Goal: Information Seeking & Learning: Find specific fact

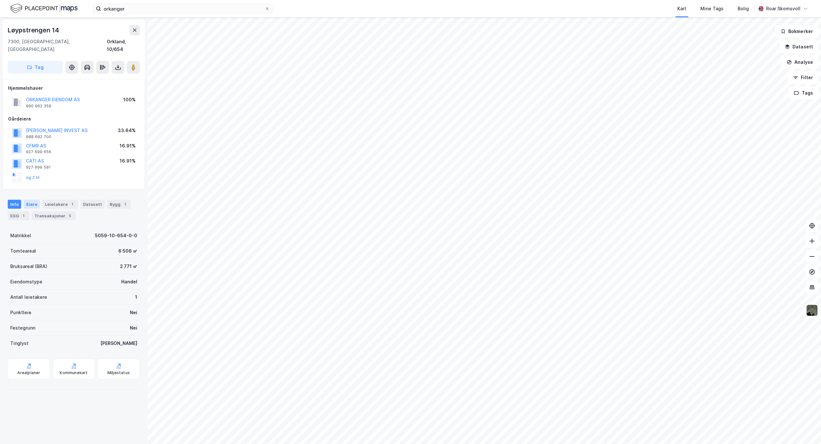
click at [33, 200] on div "Eiere" at bounding box center [32, 204] width 16 height 9
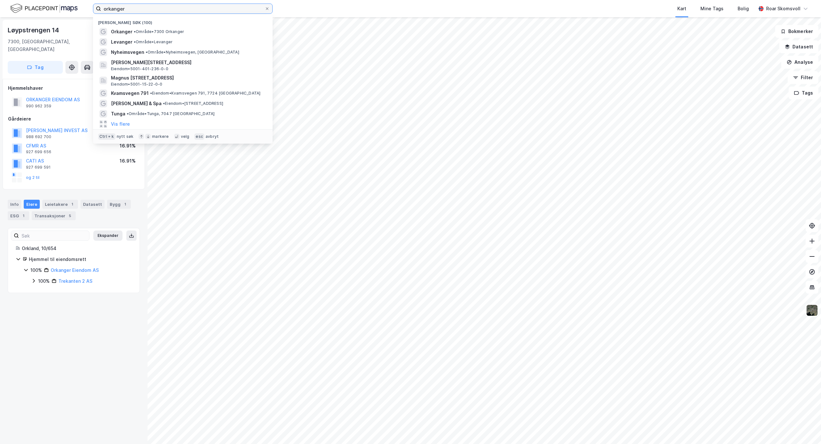
drag, startPoint x: 142, startPoint y: 9, endPoint x: 43, endPoint y: 1, distance: 99.4
click at [43, 1] on div "orkanger Nylige søk (100) Orkanger • Område • 7300 Orkanger Levanger • Område •…" at bounding box center [410, 8] width 821 height 17
paste input "[STREET_ADDRESS]"
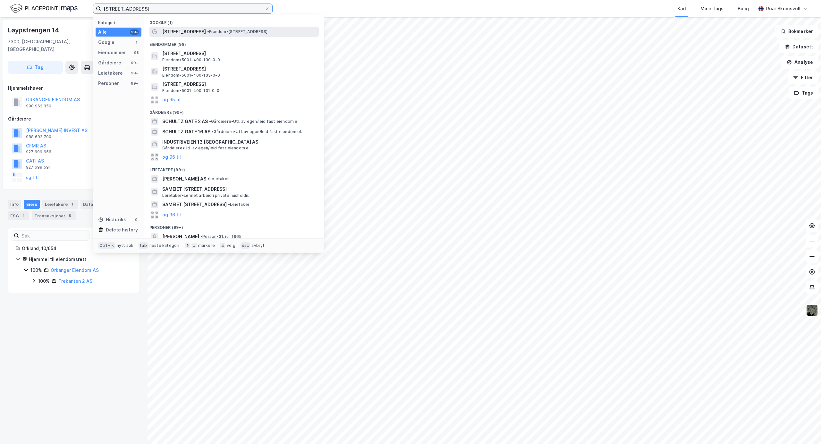
type input "[STREET_ADDRESS]"
click at [185, 29] on span "[STREET_ADDRESS]" at bounding box center [184, 32] width 44 height 8
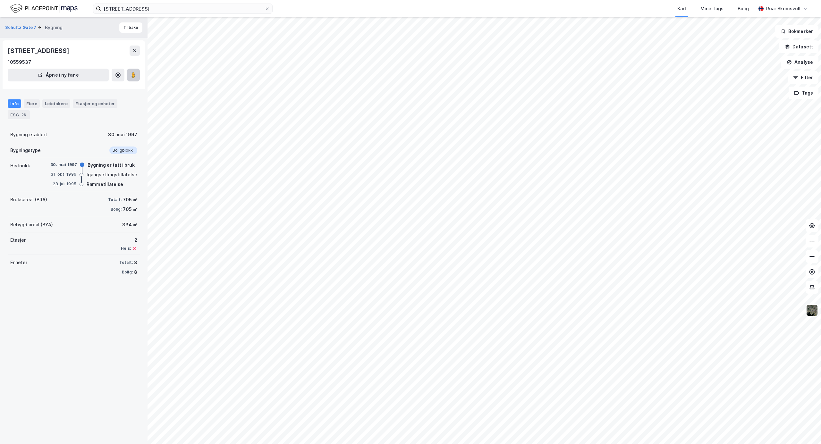
drag, startPoint x: 132, startPoint y: 76, endPoint x: 133, endPoint y: 80, distance: 4.3
click at [132, 75] on image at bounding box center [133, 75] width 4 height 6
click at [126, 30] on button "Tilbake" at bounding box center [130, 27] width 23 height 10
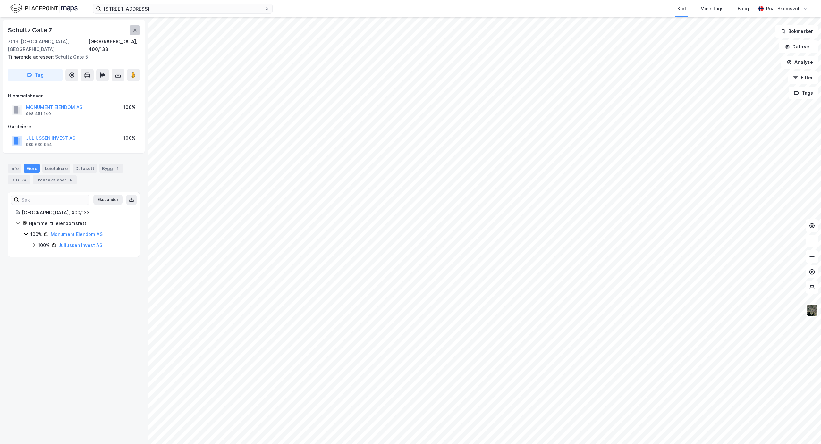
click at [131, 29] on button at bounding box center [135, 30] width 10 height 10
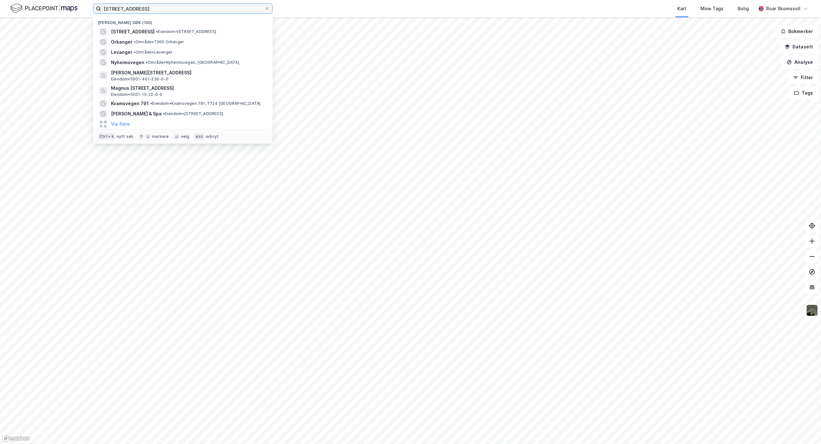
click at [203, 9] on input "[STREET_ADDRESS]" at bounding box center [182, 9] width 163 height 10
click at [125, 49] on span "Levanger" at bounding box center [121, 52] width 21 height 8
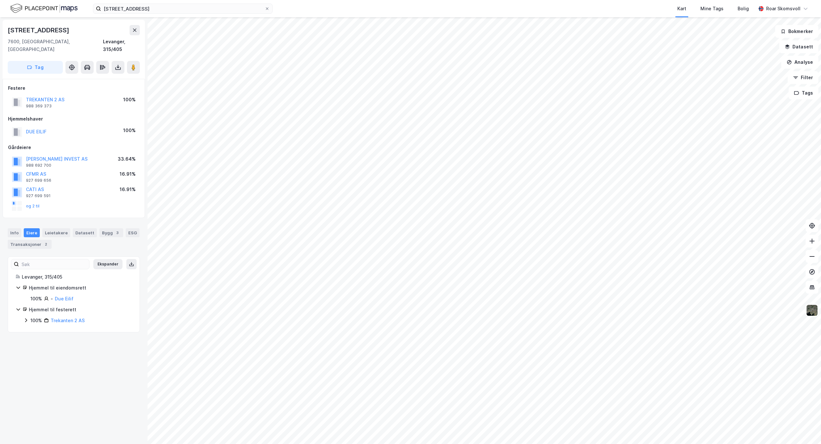
click at [26, 318] on icon at bounding box center [25, 320] width 5 height 5
click at [0, 0] on button "TREKANTEN 2 AS" at bounding box center [0, 0] width 0 height 0
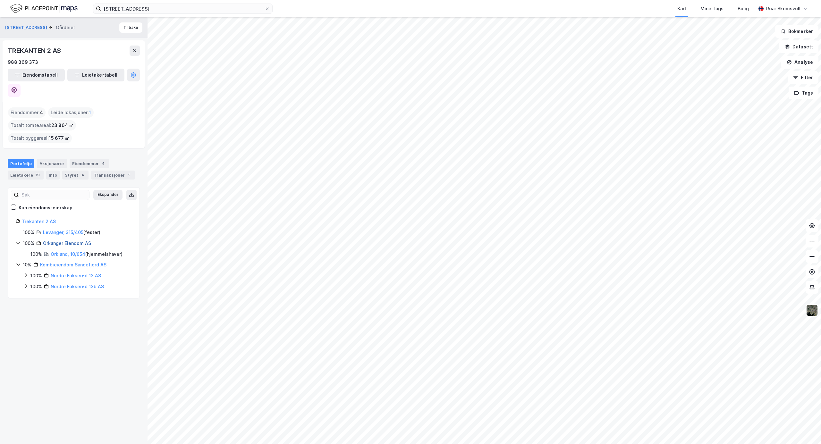
click at [60, 240] on link "Orkanger Eiendom AS" at bounding box center [67, 242] width 48 height 5
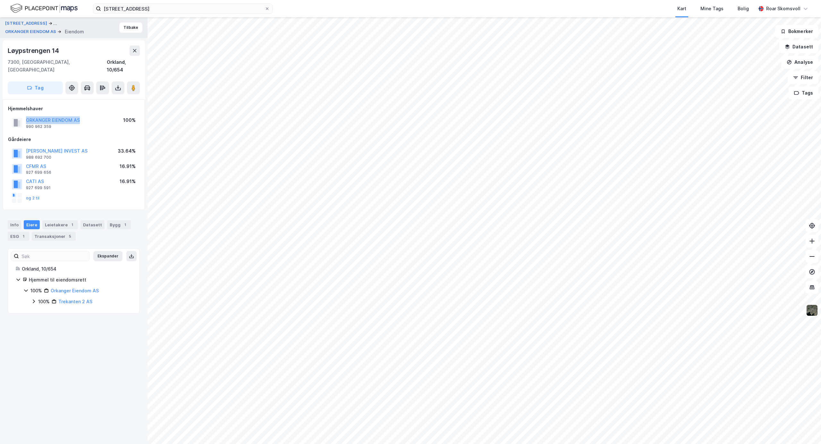
drag, startPoint x: 86, startPoint y: 113, endPoint x: 27, endPoint y: 108, distance: 59.2
click at [27, 115] on div "ORKANGER EIENDOM AS 990 962 359 100%" at bounding box center [73, 122] width 131 height 15
copy button "ORKANGER EIENDOM AS"
drag, startPoint x: 53, startPoint y: 122, endPoint x: 26, endPoint y: 118, distance: 27.6
click at [26, 118] on div "ORKANGER EIENDOM AS 990 962 359 100%" at bounding box center [73, 122] width 131 height 15
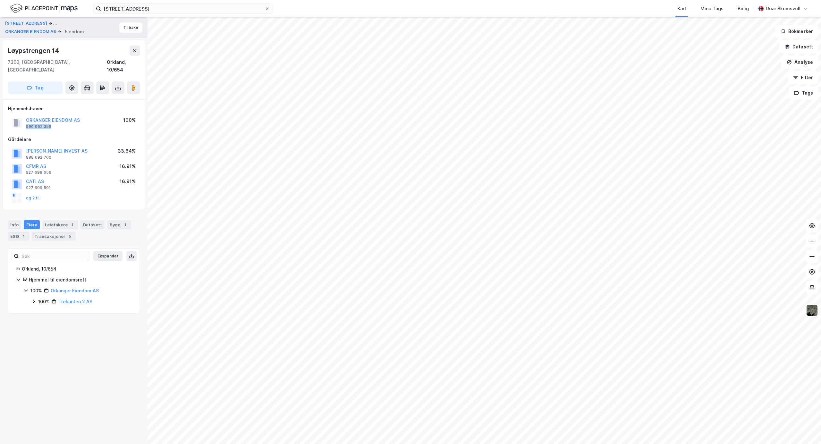
copy div "990 962 359"
drag, startPoint x: 63, startPoint y: 50, endPoint x: 0, endPoint y: 51, distance: 63.5
click at [0, 51] on div "Høgskolevegen 1 ... ORKANGER EIENDOM AS Eiendom Tilbake Løypstrengen 14 7300, O…" at bounding box center [73, 230] width 147 height 427
click at [33, 299] on icon at bounding box center [33, 301] width 5 height 5
click at [70, 299] on link "Trekanten 2 AS" at bounding box center [75, 301] width 34 height 5
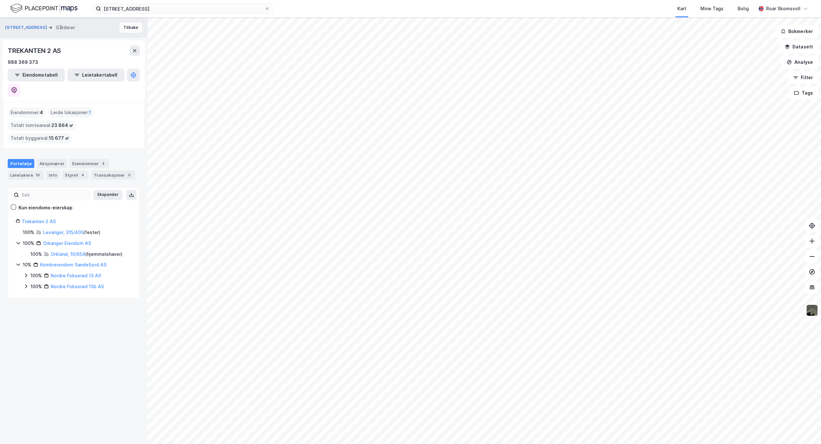
click at [124, 27] on button "Tilbake" at bounding box center [130, 27] width 23 height 10
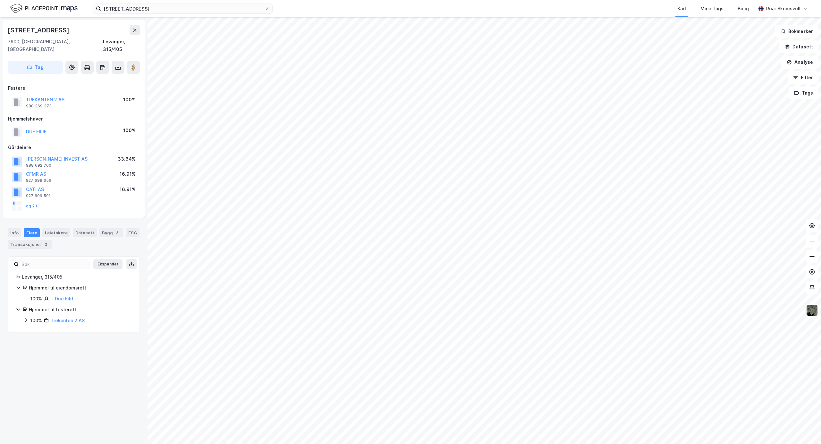
click at [25, 318] on icon at bounding box center [25, 320] width 5 height 5
click at [16, 228] on div "Info" at bounding box center [14, 232] width 13 height 9
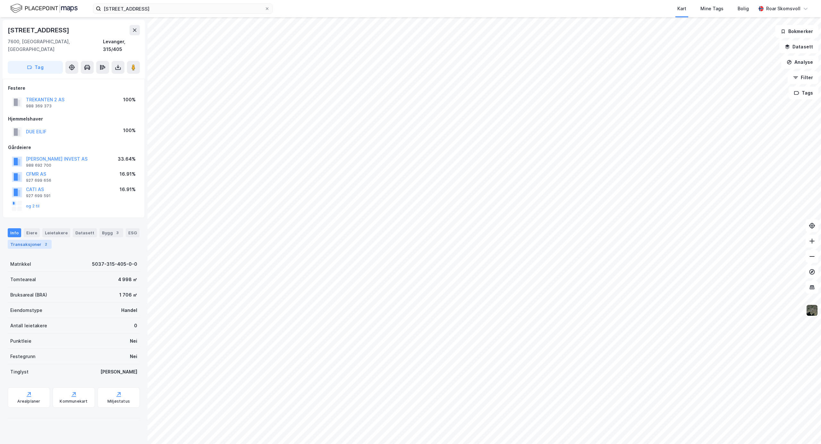
drag, startPoint x: 30, startPoint y: 224, endPoint x: 37, endPoint y: 234, distance: 11.7
click at [30, 228] on div "Eiere" at bounding box center [32, 232] width 16 height 9
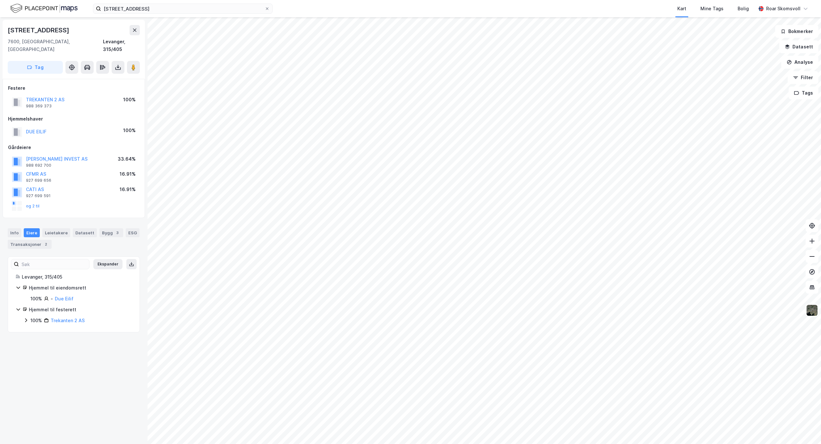
click at [19, 285] on icon at bounding box center [18, 287] width 5 height 5
click at [54, 228] on div "Leietakere" at bounding box center [56, 232] width 28 height 9
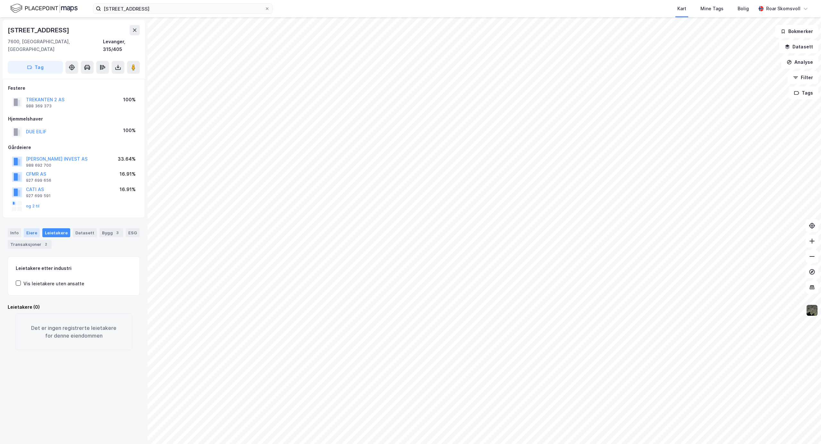
click at [28, 228] on div "Eiere" at bounding box center [32, 232] width 16 height 9
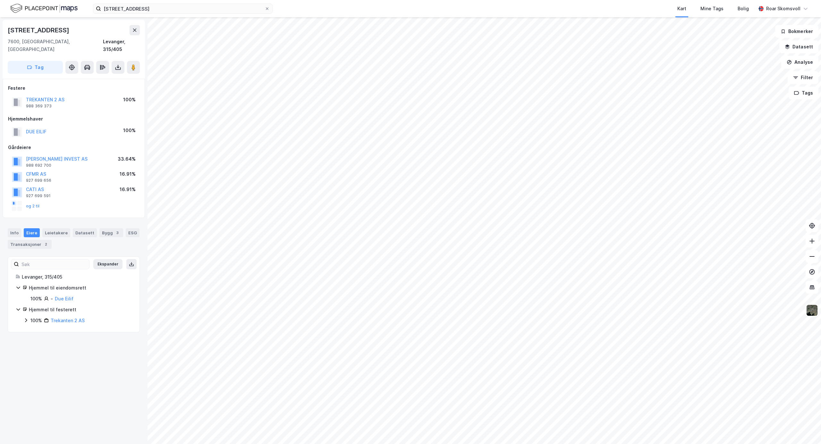
click at [26, 318] on icon at bounding box center [25, 320] width 5 height 5
drag, startPoint x: 32, startPoint y: 324, endPoint x: 34, endPoint y: 328, distance: 4.8
click at [32, 329] on icon at bounding box center [33, 331] width 5 height 5
click at [42, 339] on icon at bounding box center [41, 341] width 5 height 5
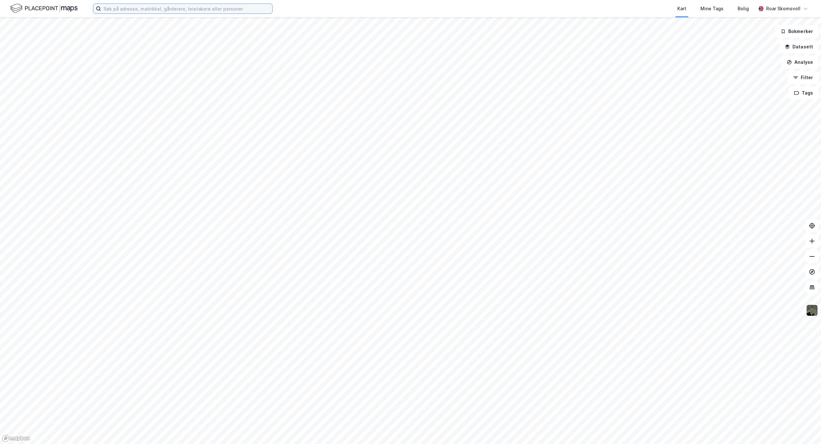
click at [176, 7] on input at bounding box center [186, 9] width 171 height 10
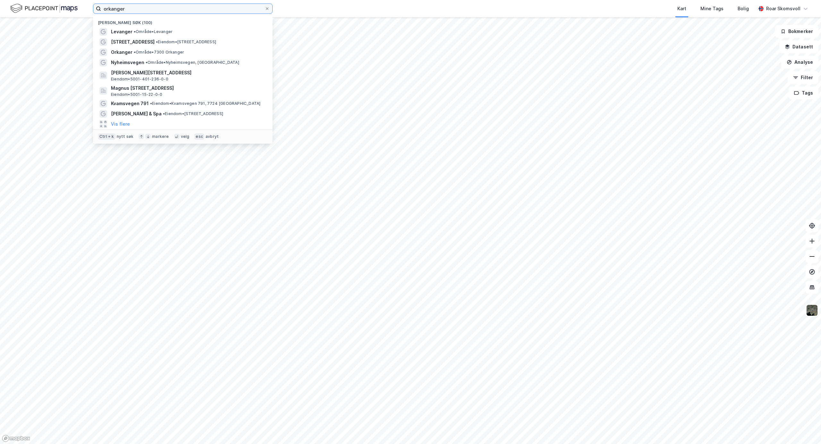
type input "orkanger"
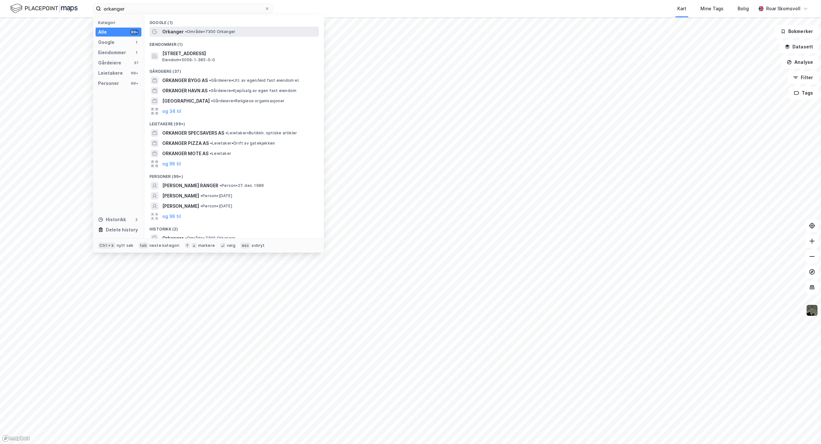
click at [174, 29] on span "Orkanger" at bounding box center [172, 32] width 21 height 8
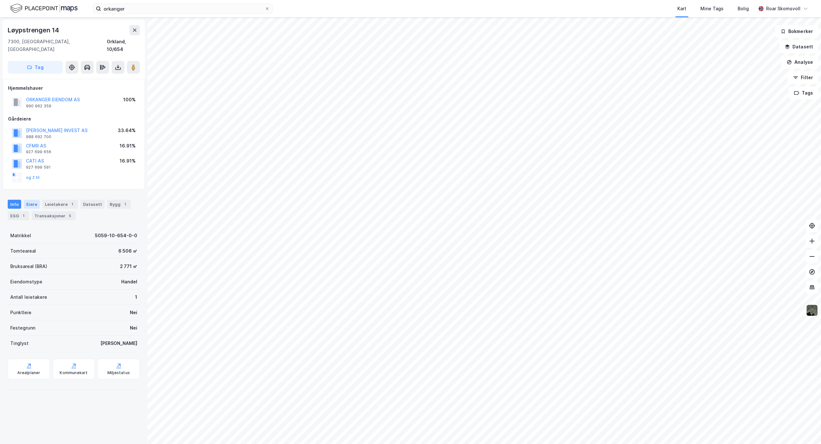
click at [31, 200] on div "Eiere" at bounding box center [32, 204] width 16 height 9
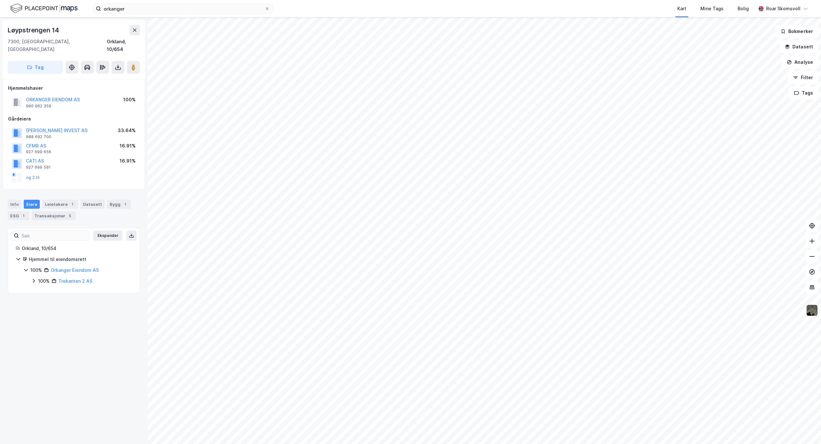
click at [35, 278] on icon at bounding box center [33, 280] width 5 height 5
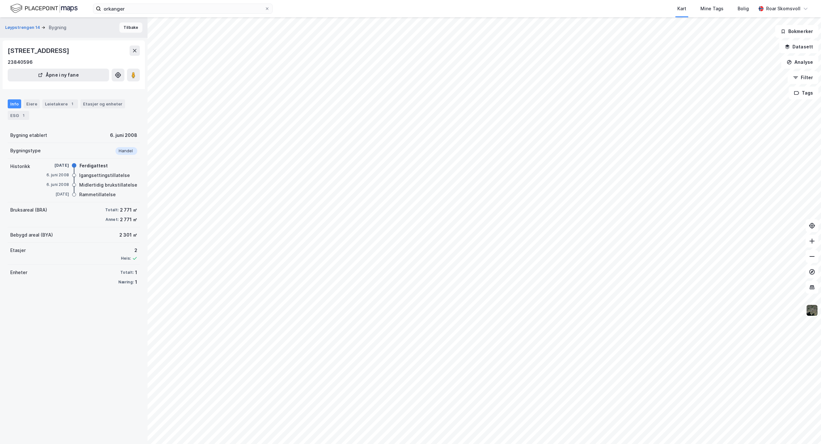
click at [124, 27] on button "Tilbake" at bounding box center [130, 27] width 23 height 10
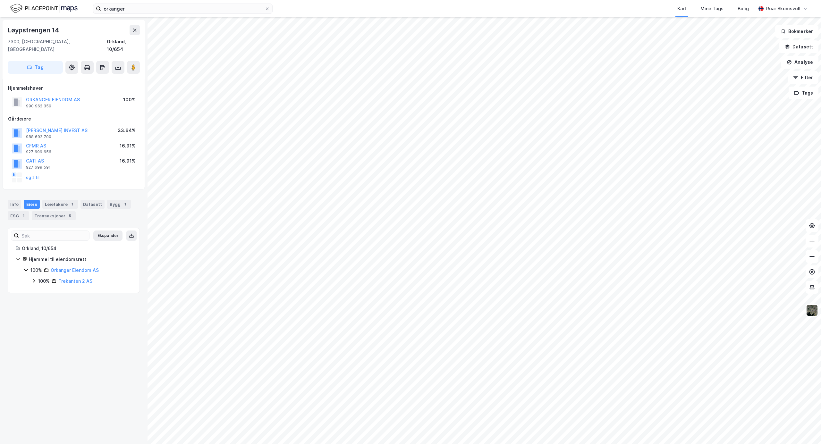
click at [34, 279] on icon at bounding box center [34, 281] width 2 height 4
drag, startPoint x: 84, startPoint y: 90, endPoint x: 26, endPoint y: 90, distance: 58.0
click at [26, 95] on div "ORKANGER EIENDOM AS 990 962 359 100%" at bounding box center [73, 102] width 131 height 15
copy button "ORKANGER EIENDOM AS"
click at [32, 278] on icon at bounding box center [33, 280] width 5 height 5
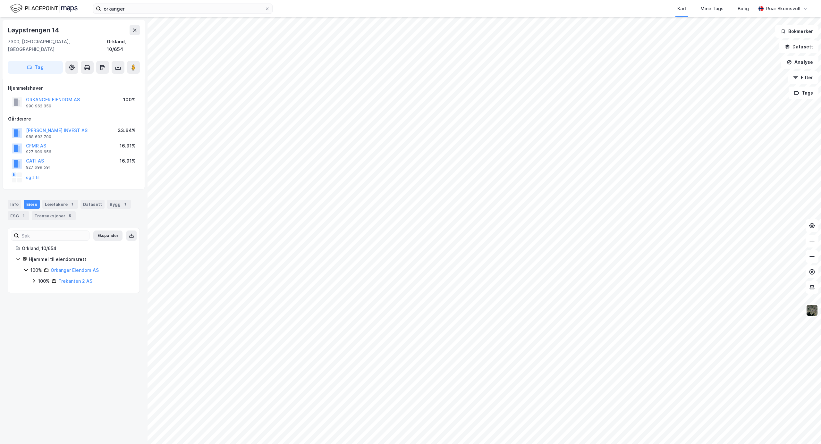
click at [26, 267] on icon at bounding box center [25, 269] width 5 height 5
click at [25, 267] on icon at bounding box center [25, 269] width 5 height 5
click at [35, 278] on icon at bounding box center [33, 280] width 5 height 5
click at [32, 280] on icon at bounding box center [34, 281] width 4 height 2
click at [23, 267] on icon at bounding box center [25, 269] width 5 height 5
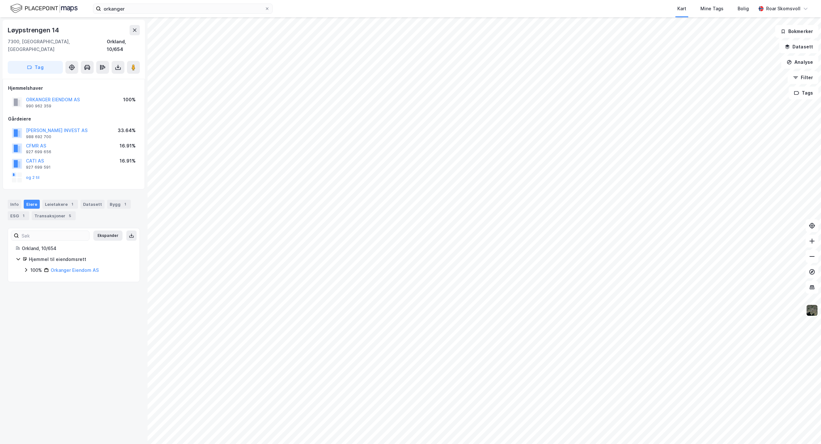
click at [25, 267] on icon at bounding box center [25, 269] width 5 height 5
click at [33, 278] on icon at bounding box center [33, 280] width 5 height 5
click at [26, 267] on icon at bounding box center [25, 269] width 5 height 5
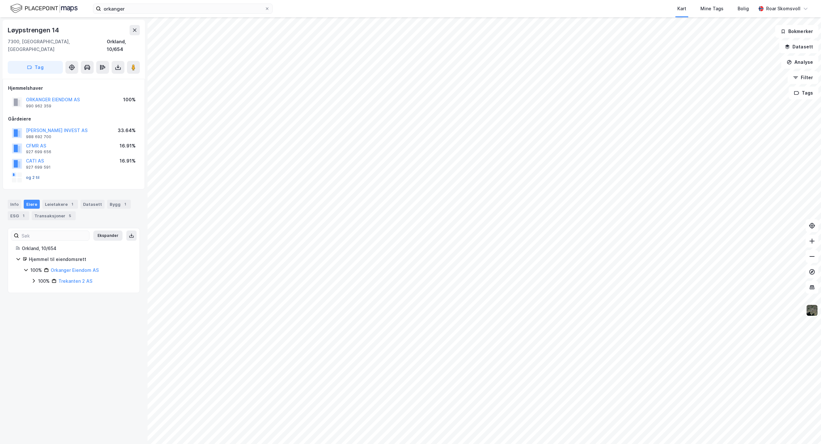
drag, startPoint x: 32, startPoint y: 171, endPoint x: 55, endPoint y: 184, distance: 26.1
click at [0, 0] on button "og 2 til" at bounding box center [0, 0] width 0 height 0
click at [33, 278] on icon at bounding box center [33, 280] width 5 height 5
click at [19, 258] on icon at bounding box center [18, 259] width 4 height 2
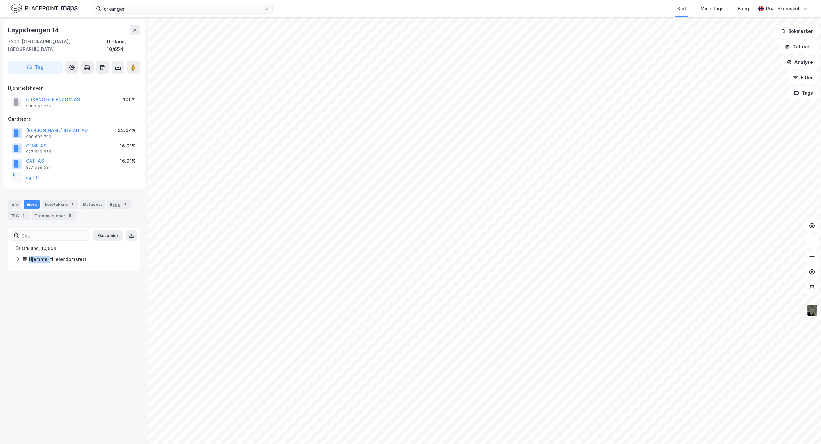
click at [19, 257] on icon at bounding box center [18, 259] width 2 height 4
click at [116, 67] on icon at bounding box center [117, 68] width 5 height 3
click at [105, 75] on div "Last ned grunnbok" at bounding box center [90, 80] width 68 height 10
click at [40, 289] on icon at bounding box center [41, 291] width 5 height 5
click at [48, 300] on icon at bounding box center [48, 302] width 5 height 5
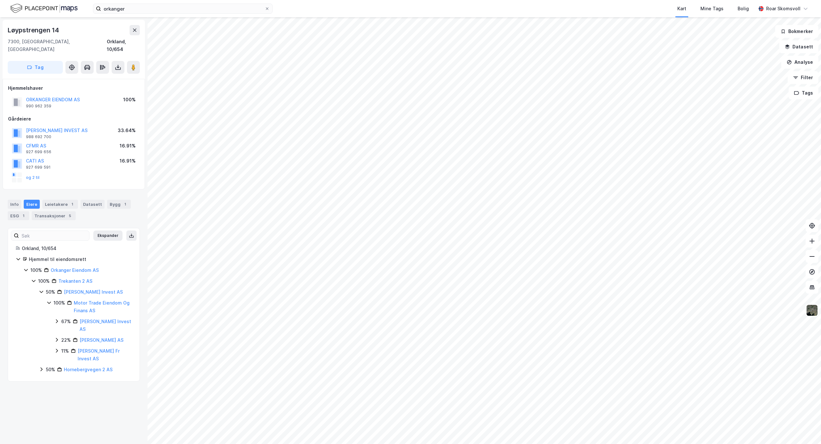
click at [42, 372] on icon at bounding box center [41, 369] width 5 height 5
click at [74, 278] on link "Trekanten 2 AS" at bounding box center [75, 280] width 34 height 5
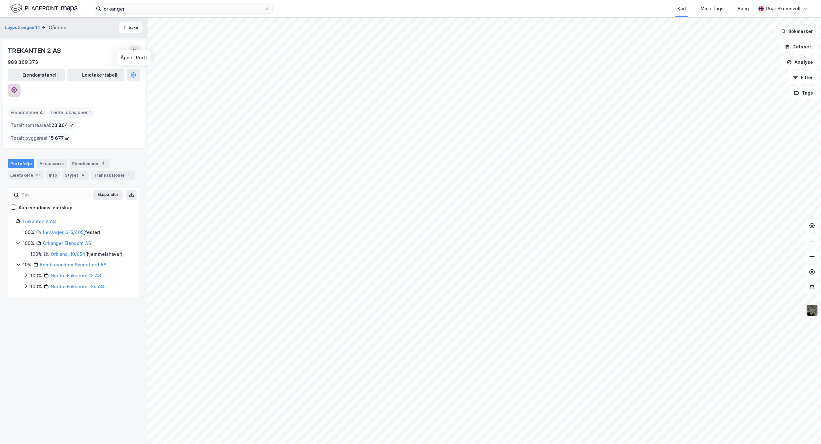
click at [17, 87] on icon at bounding box center [14, 90] width 6 height 6
click at [125, 26] on button "Tilbake" at bounding box center [130, 27] width 23 height 10
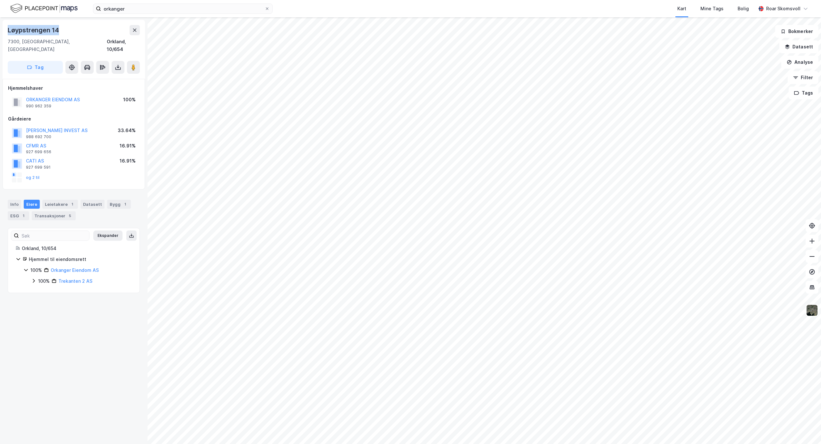
drag, startPoint x: 63, startPoint y: 29, endPoint x: 0, endPoint y: 34, distance: 63.7
click at [0, 34] on div "Løypstrengen 14 7300, [GEOGRAPHIC_DATA], [GEOGRAPHIC_DATA] Orkland, 10/654 Tag …" at bounding box center [73, 230] width 147 height 427
copy div "Løypstrengen 14"
click at [34, 278] on icon at bounding box center [33, 280] width 5 height 5
click at [41, 290] on icon at bounding box center [41, 292] width 2 height 4
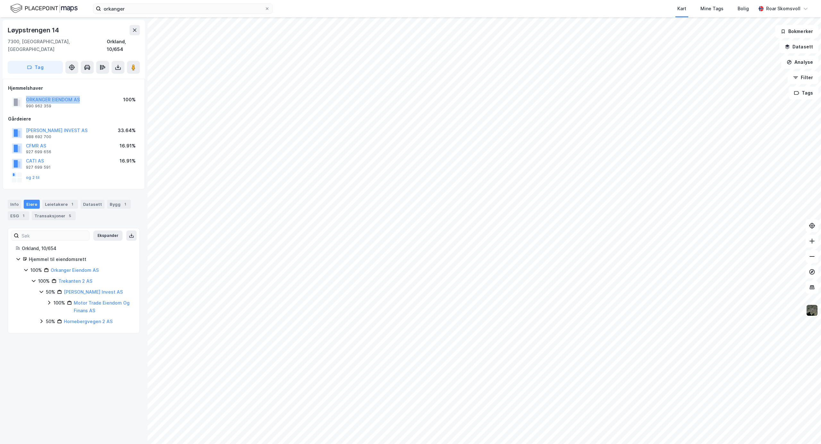
drag, startPoint x: 82, startPoint y: 91, endPoint x: 25, endPoint y: 92, distance: 57.1
click at [25, 95] on div "ORKANGER EIENDOM AS 990 962 359 100%" at bounding box center [73, 102] width 131 height 15
copy button "ORKANGER EIENDOM AS"
drag, startPoint x: 51, startPoint y: 99, endPoint x: 16, endPoint y: 99, distance: 35.3
click at [16, 99] on div "ORKANGER EIENDOM AS 990 962 359" at bounding box center [46, 102] width 68 height 13
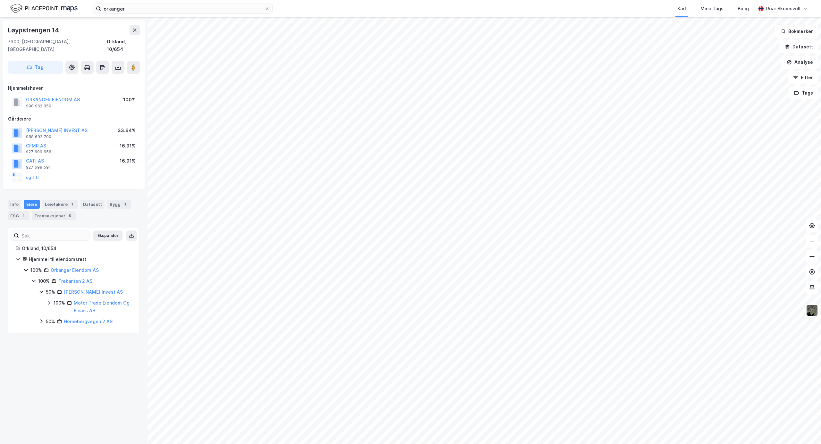
click at [61, 103] on div "Hjemmelshaver ORKANGER EIENDOM AS 990 962 359 100% Gårdeiere [PERSON_NAME] INVE…" at bounding box center [73, 134] width 131 height 100
drag, startPoint x: 53, startPoint y: 100, endPoint x: 26, endPoint y: 102, distance: 27.0
click at [26, 102] on div "ORKANGER EIENDOM AS 990 962 359 100%" at bounding box center [73, 102] width 131 height 15
copy div "990 962 359"
click at [134, 63] on button at bounding box center [133, 67] width 13 height 13
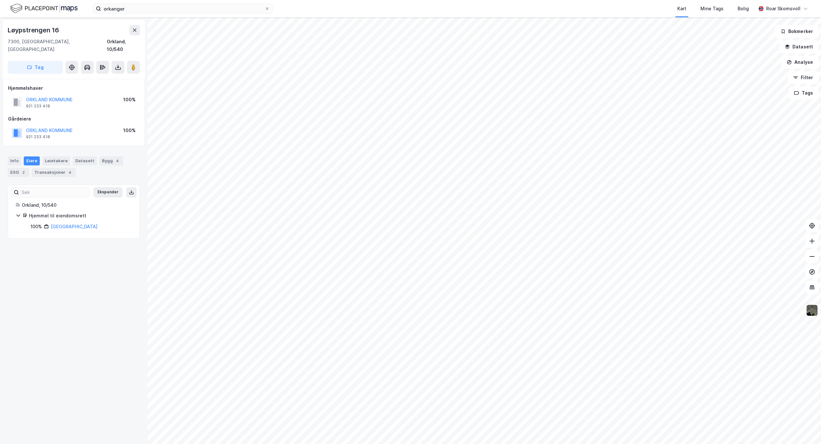
click at [49, 318] on div "Løypstrengen 16 7300, [GEOGRAPHIC_DATA], Trøndelag Orkland, 10/540 Tag Hjemmels…" at bounding box center [73, 230] width 147 height 427
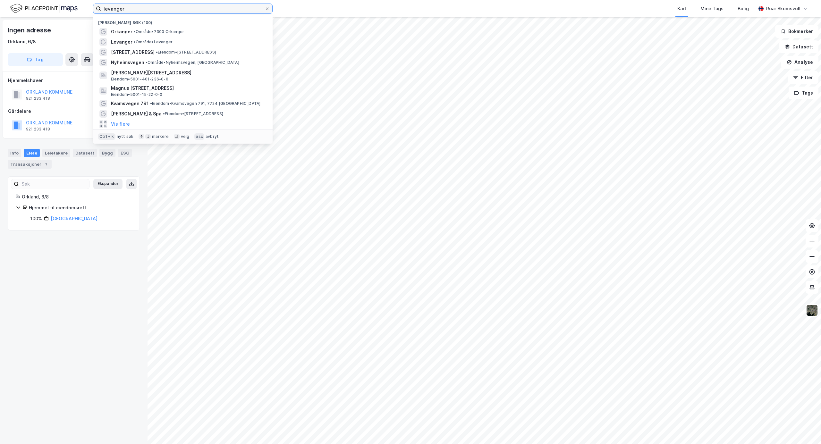
click at [153, 12] on input "levanger" at bounding box center [182, 9] width 163 height 10
click at [140, 44] on span "• Område • Levanger" at bounding box center [153, 41] width 39 height 5
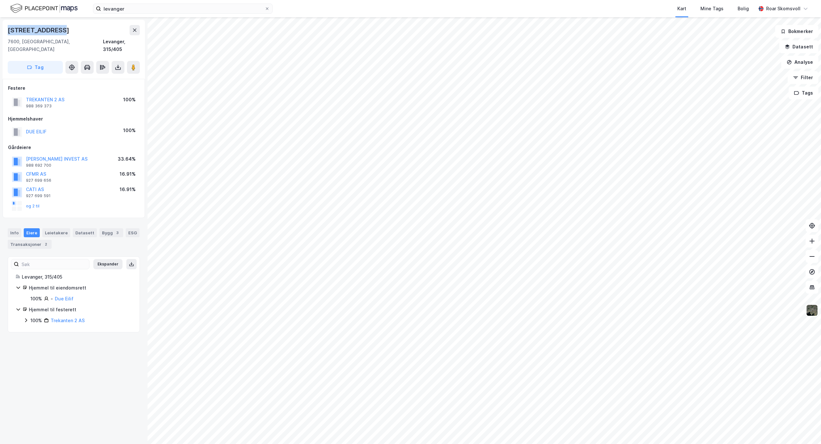
drag, startPoint x: 63, startPoint y: 26, endPoint x: -7, endPoint y: 33, distance: 70.9
click at [0, 33] on html "levanger Kart Mine Tags Bolig Roar Skomsvoll © Mapbox © OpenStreetMap Improve t…" at bounding box center [410, 222] width 821 height 444
copy div "Høgskolevegen 1"
click at [132, 64] on image at bounding box center [133, 67] width 4 height 6
